Goal: Find specific page/section: Find specific page/section

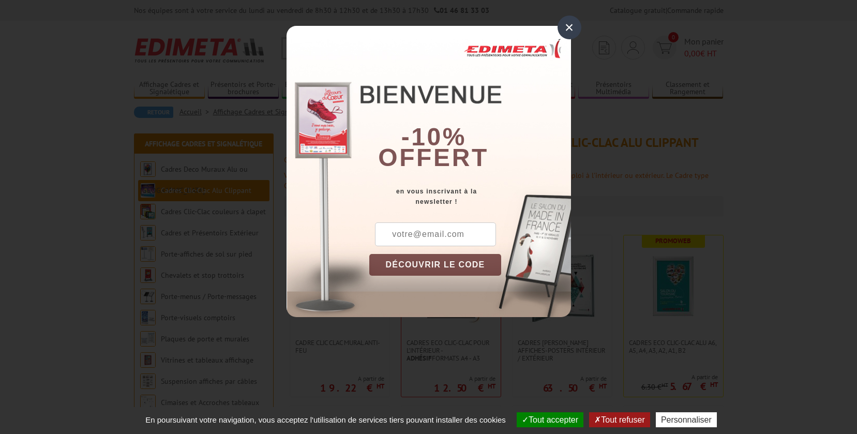
click at [571, 27] on div "×" at bounding box center [570, 28] width 24 height 24
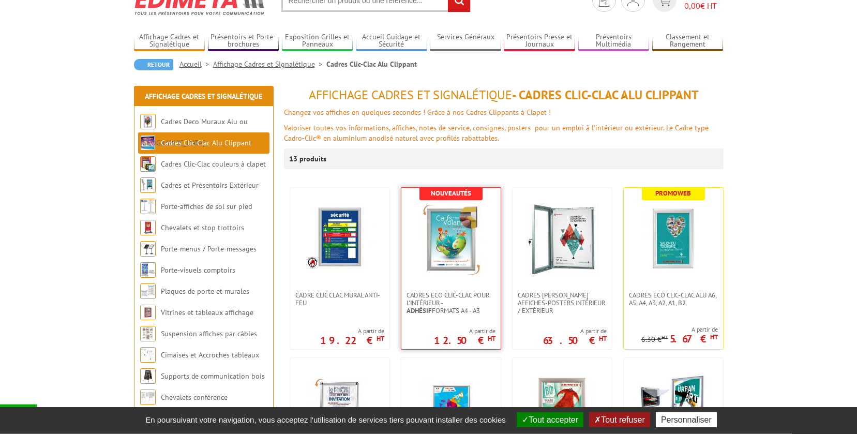
scroll to position [50, 0]
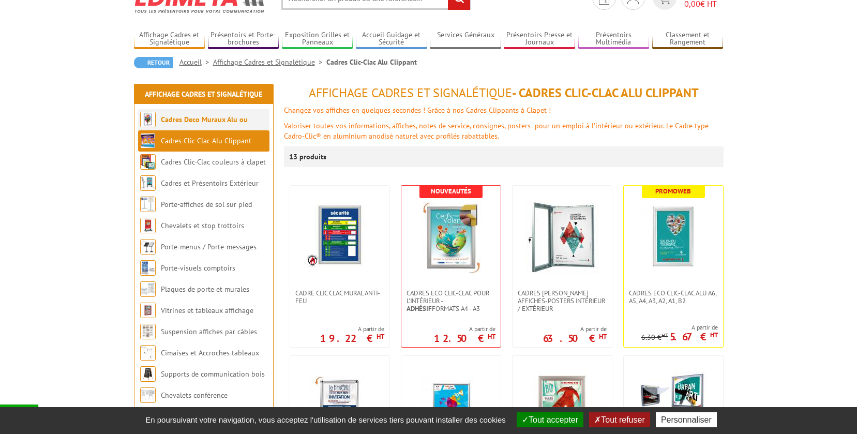
click at [239, 121] on link "Cadres Deco Muraux Alu ou [GEOGRAPHIC_DATA]" at bounding box center [194, 130] width 108 height 31
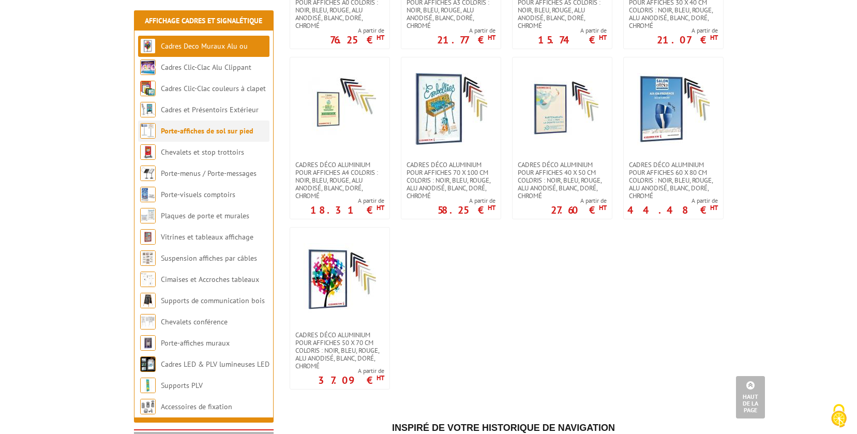
scroll to position [911, 0]
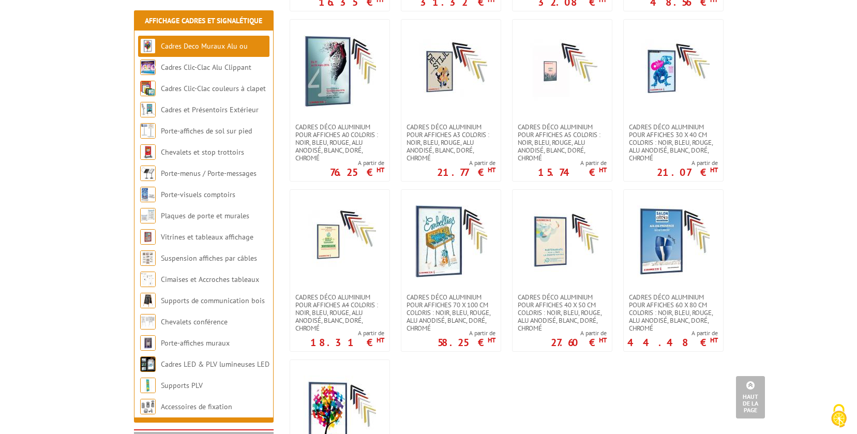
click at [229, 46] on link "Cadres Deco Muraux Alu ou [GEOGRAPHIC_DATA]" at bounding box center [194, 56] width 108 height 31
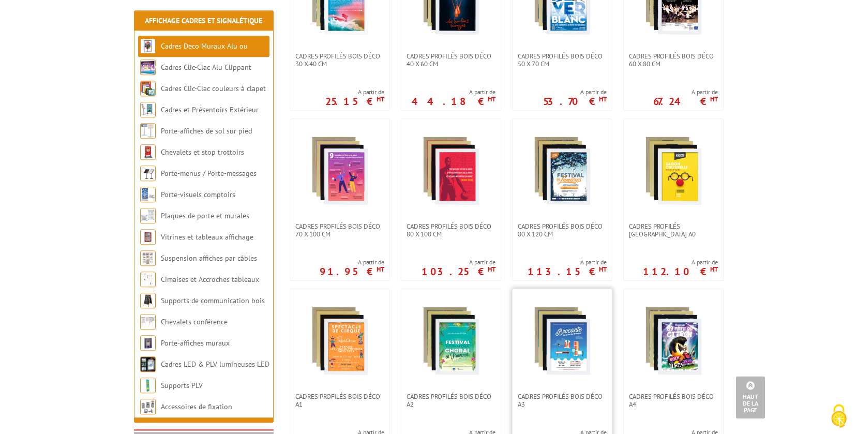
scroll to position [306, 0]
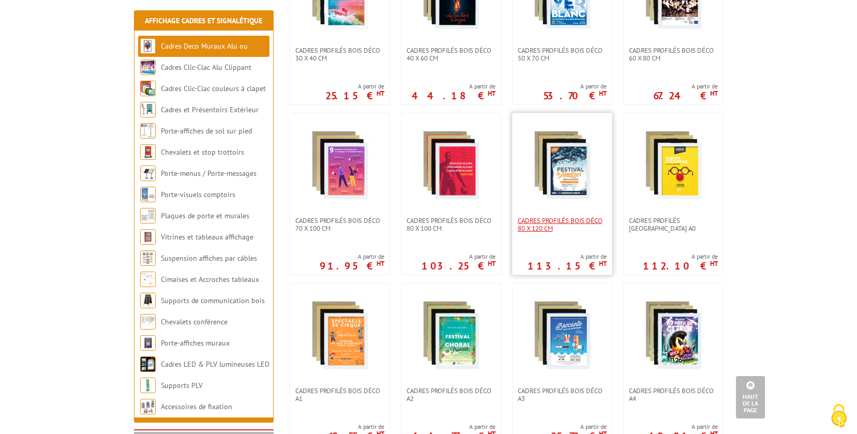
click at [544, 217] on span "Cadres Profilés Bois Déco 80 x 120 cm" at bounding box center [562, 225] width 89 height 16
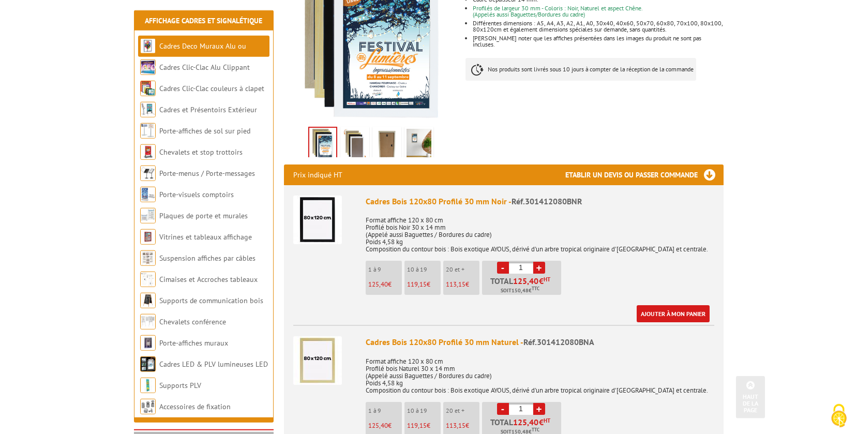
scroll to position [248, 0]
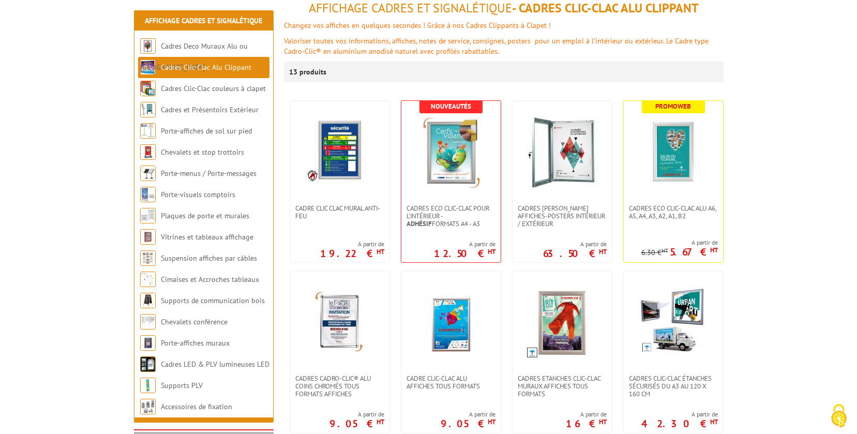
scroll to position [240, 0]
